Goal: Information Seeking & Learning: Learn about a topic

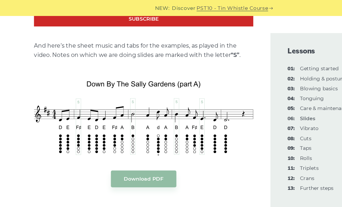
scroll to position [655, 0]
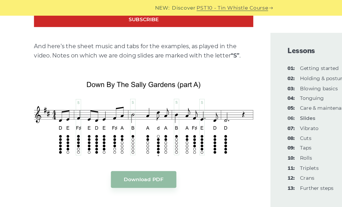
click at [254, 77] on link "04: Tonguing" at bounding box center [252, 79] width 19 height 5
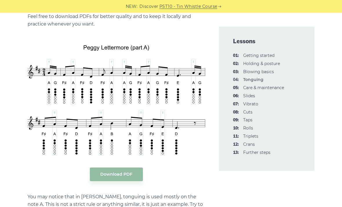
scroll to position [1276, 0]
click at [253, 102] on link "07: Vibrato" at bounding box center [250, 103] width 15 height 5
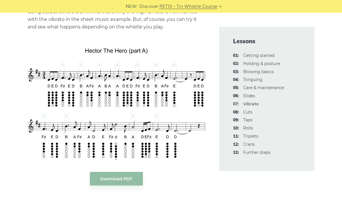
scroll to position [1345, 0]
click at [247, 112] on link "08: Cuts" at bounding box center [247, 111] width 9 height 5
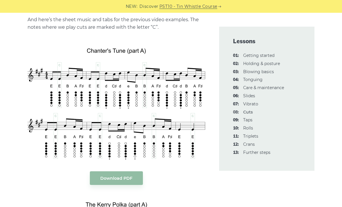
scroll to position [1118, 0]
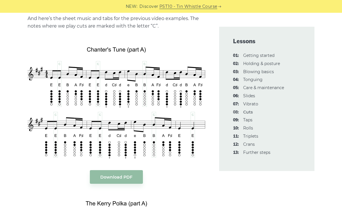
click at [251, 101] on link "07: Vibrato" at bounding box center [250, 103] width 15 height 5
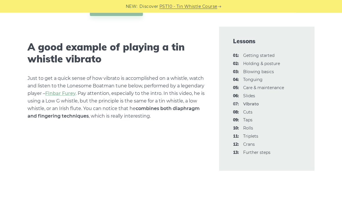
scroll to position [1515, 0]
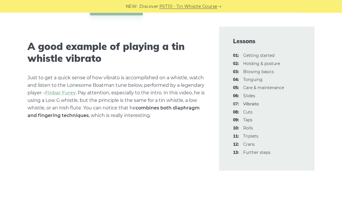
click at [248, 109] on link "08: Cuts" at bounding box center [247, 111] width 9 height 5
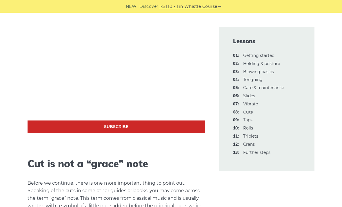
scroll to position [566, 0]
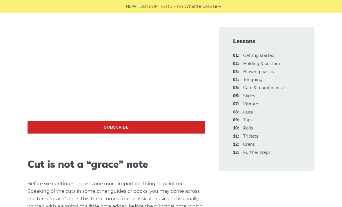
click at [246, 117] on link "09: Taps" at bounding box center [247, 119] width 9 height 5
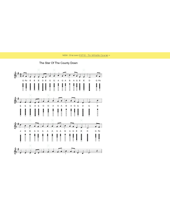
scroll to position [974, 0]
